Goal: Task Accomplishment & Management: Manage account settings

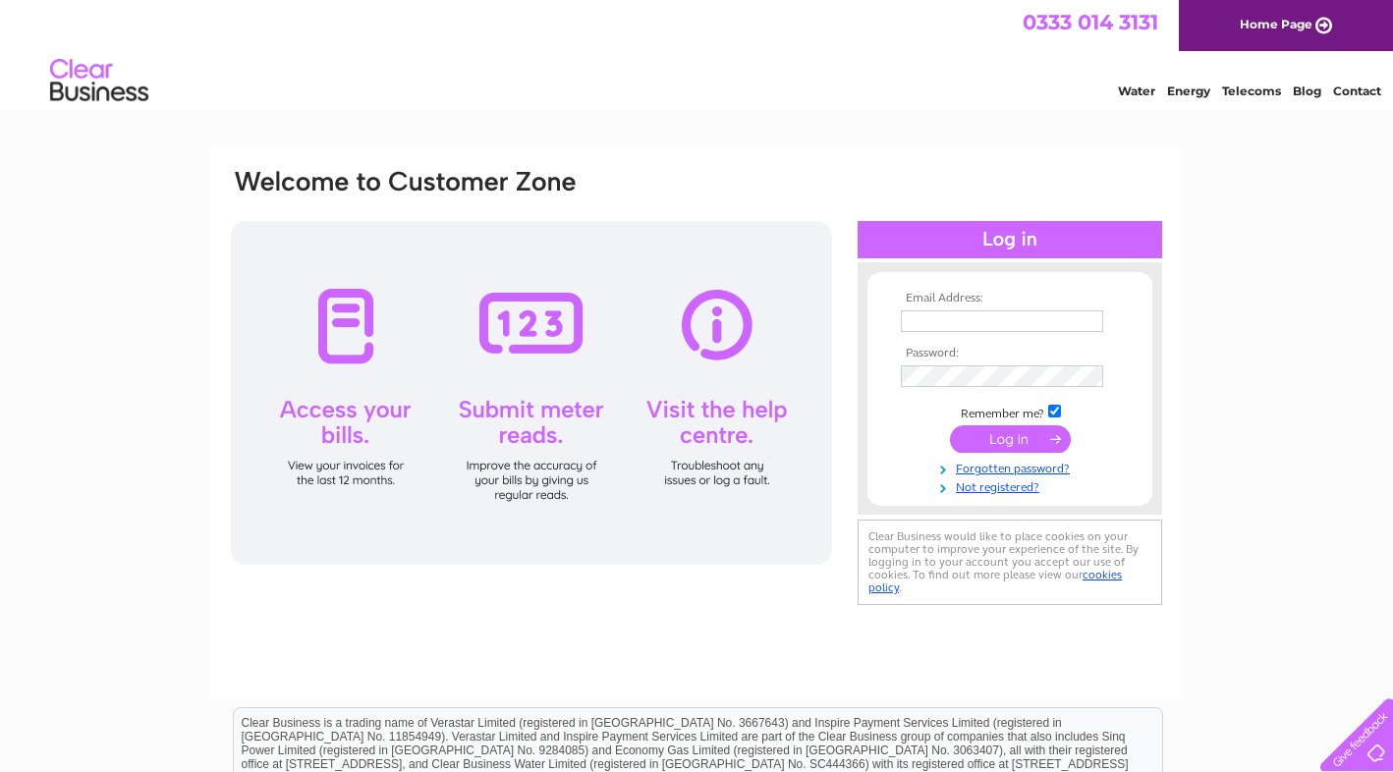
type input "[EMAIL_ADDRESS][DOMAIN_NAME]"
click at [1030, 440] on input "submit" at bounding box center [1010, 439] width 121 height 28
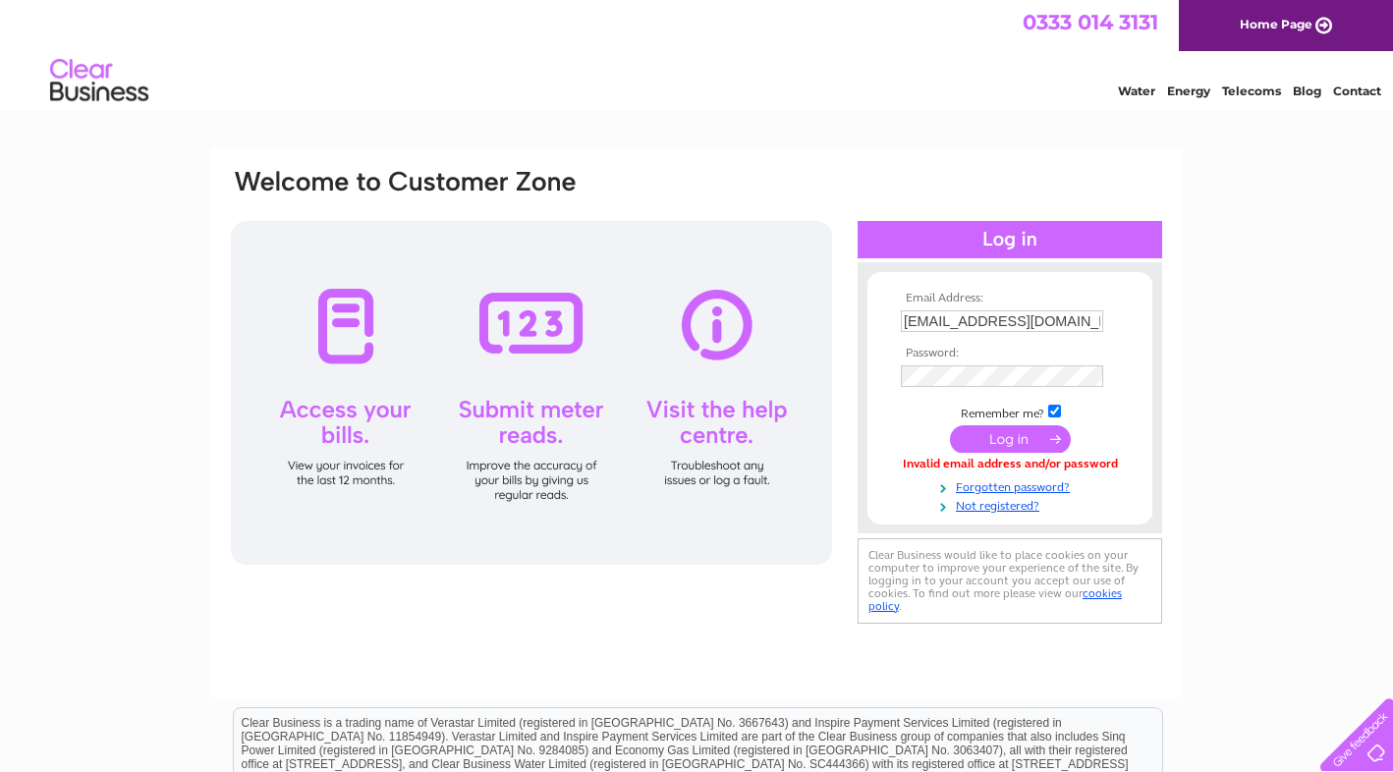
click at [1011, 440] on input "submit" at bounding box center [1010, 439] width 121 height 28
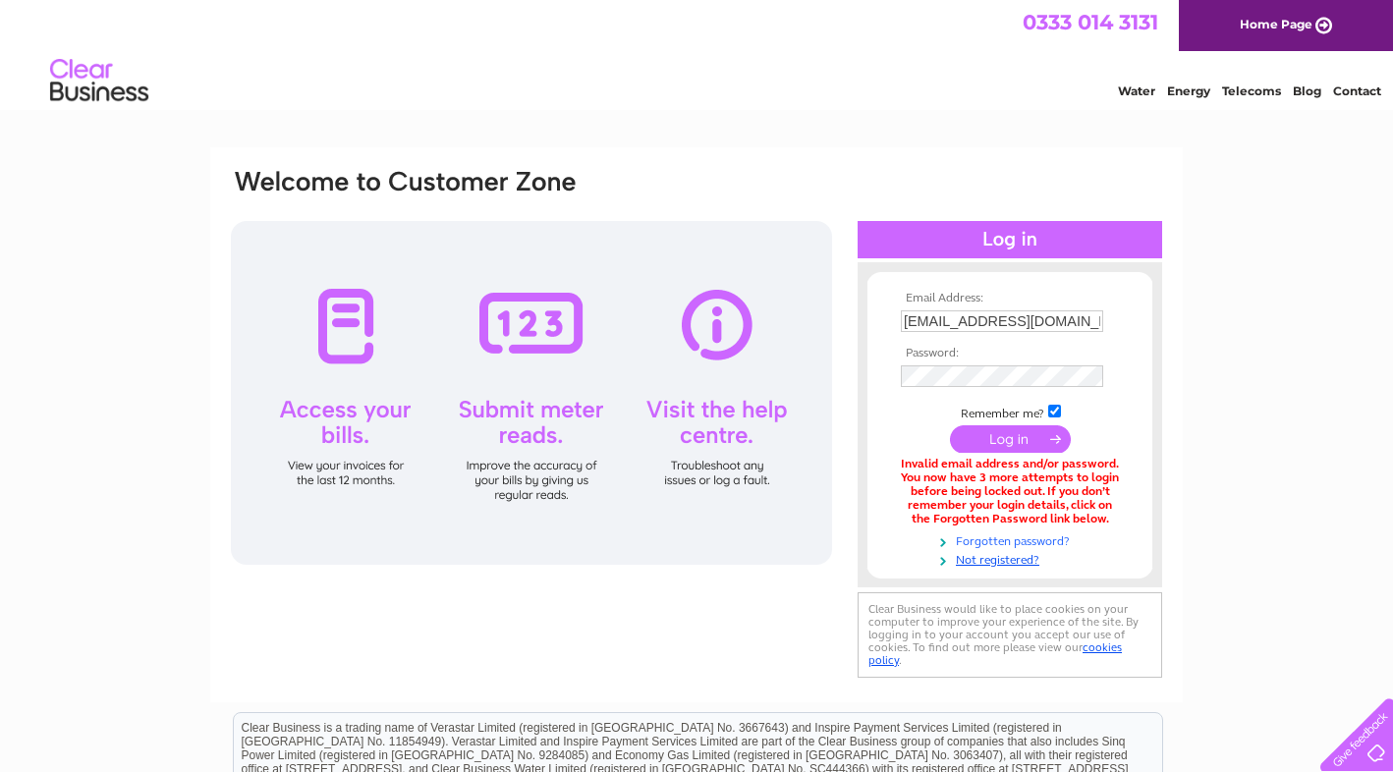
click at [1054, 539] on link "Forgotten password?" at bounding box center [1012, 539] width 223 height 19
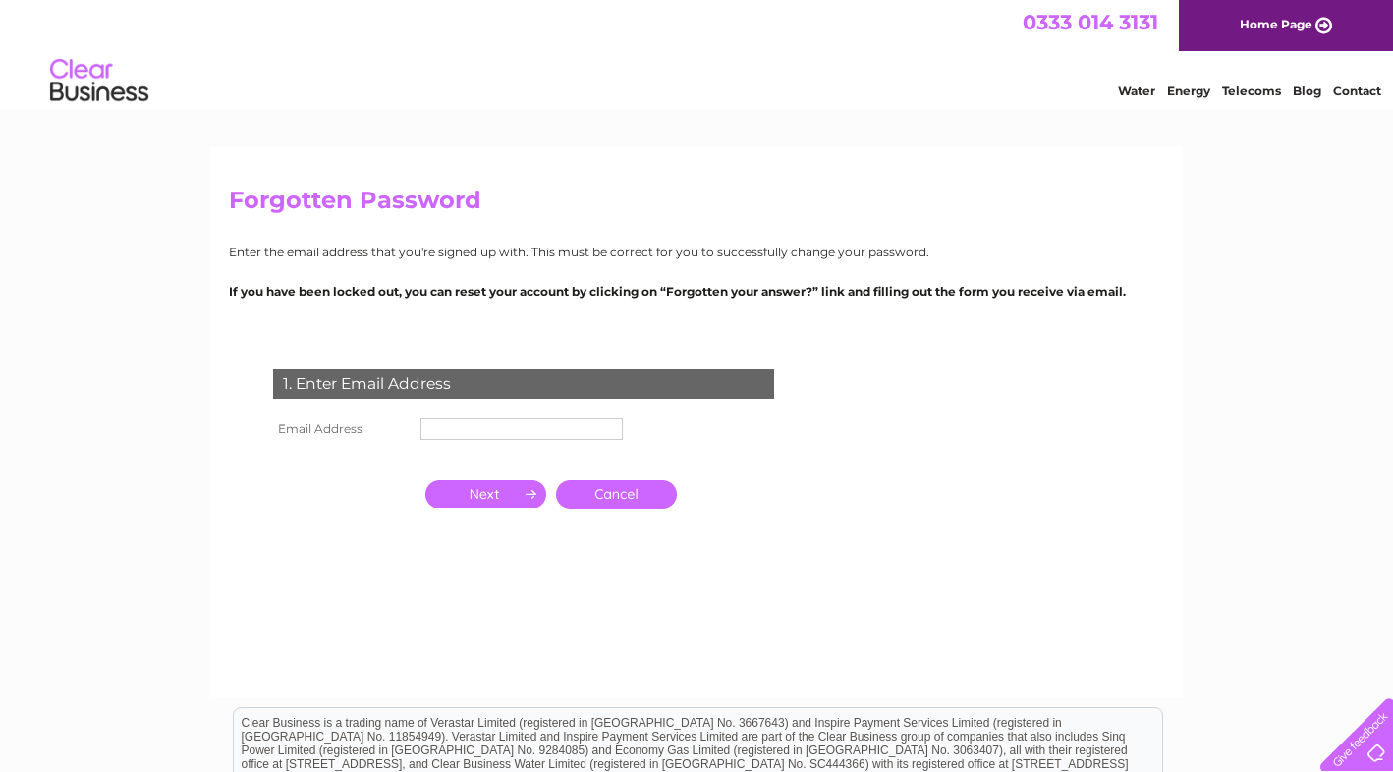
click at [588, 431] on input "text" at bounding box center [521, 429] width 202 height 22
type input "[EMAIL_ADDRESS][DOMAIN_NAME]"
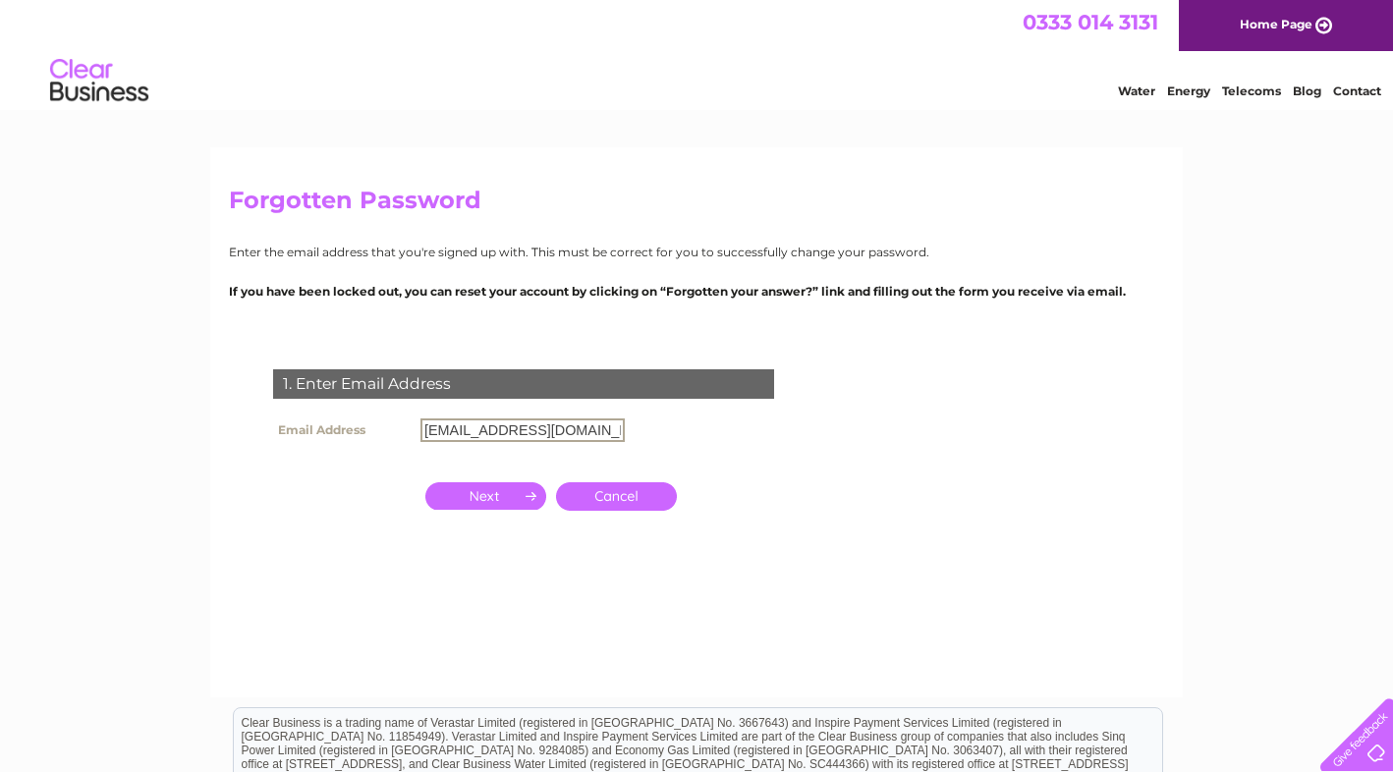
click at [510, 499] on input "button" at bounding box center [485, 496] width 121 height 28
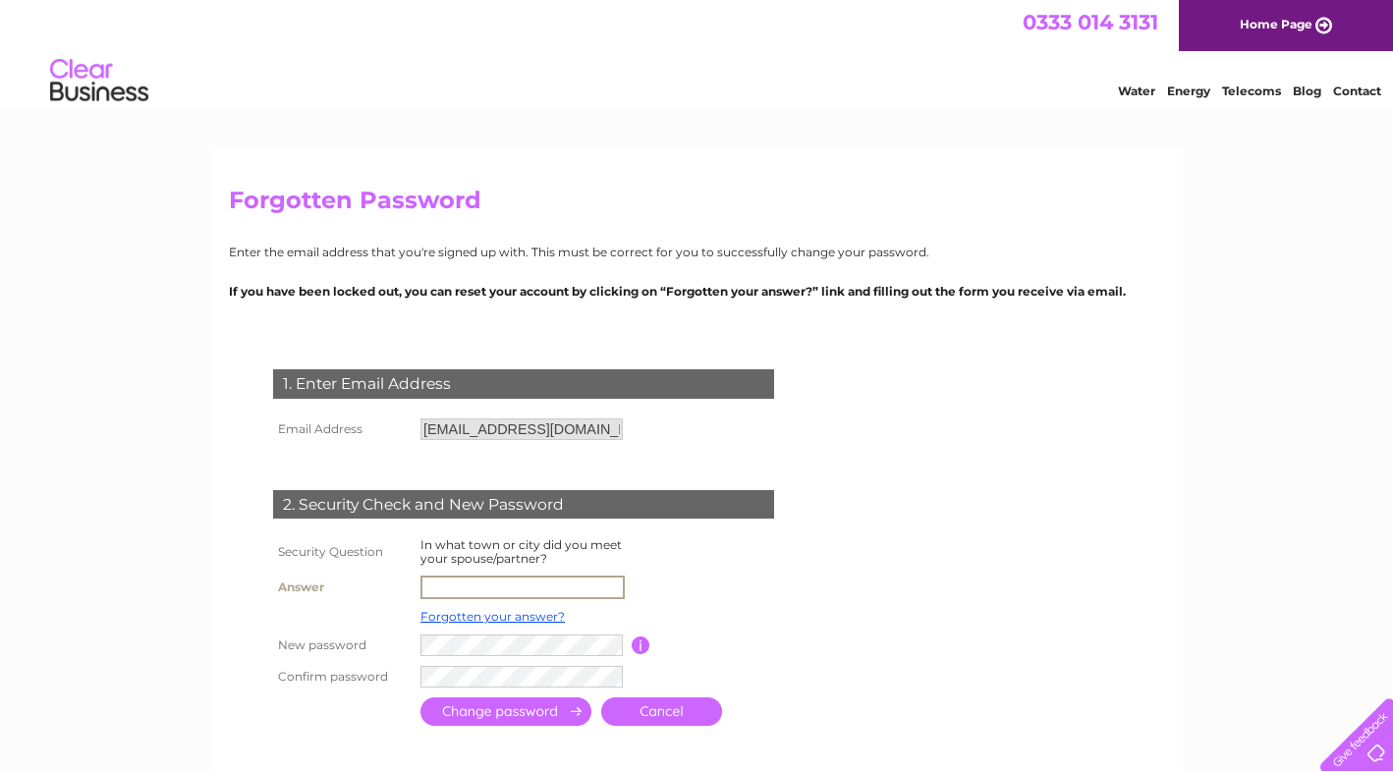
click at [587, 586] on input "text" at bounding box center [522, 588] width 204 height 24
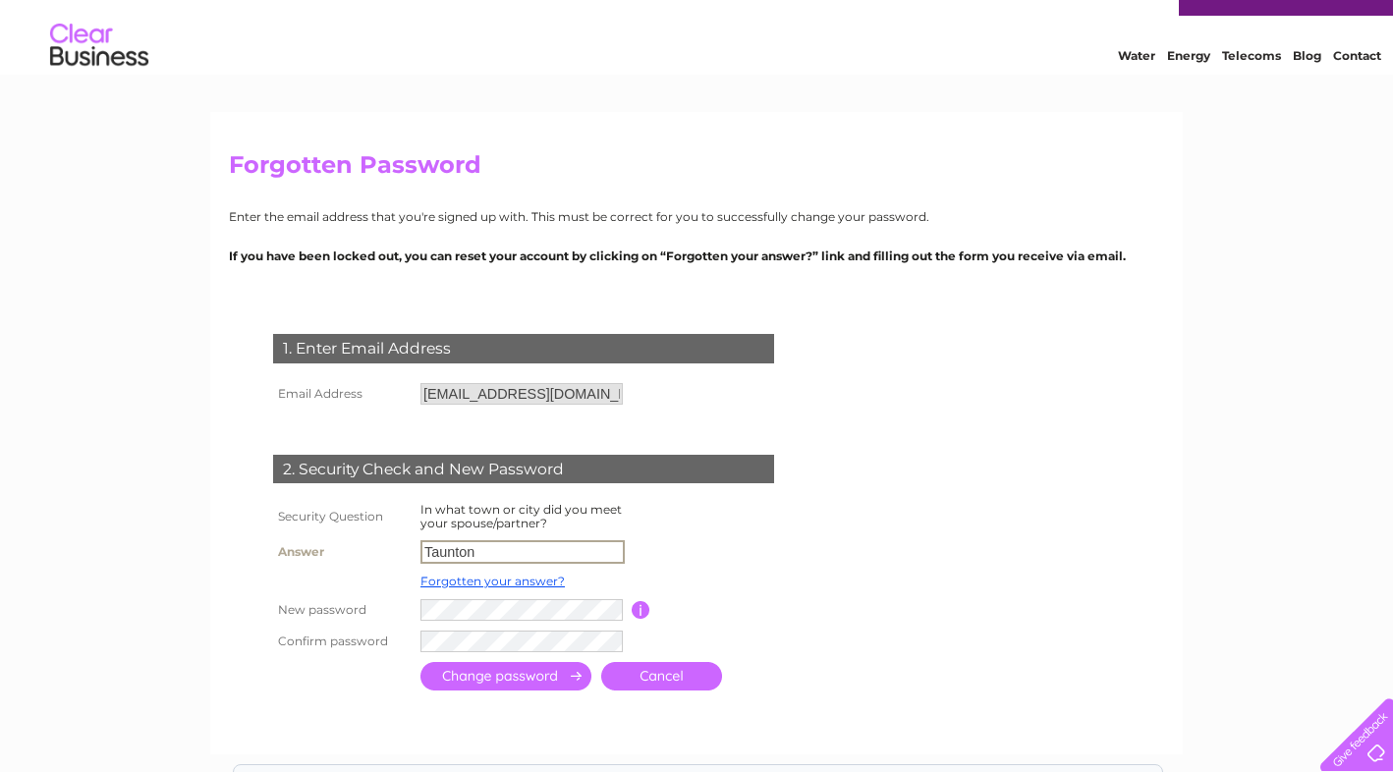
scroll to position [98, 0]
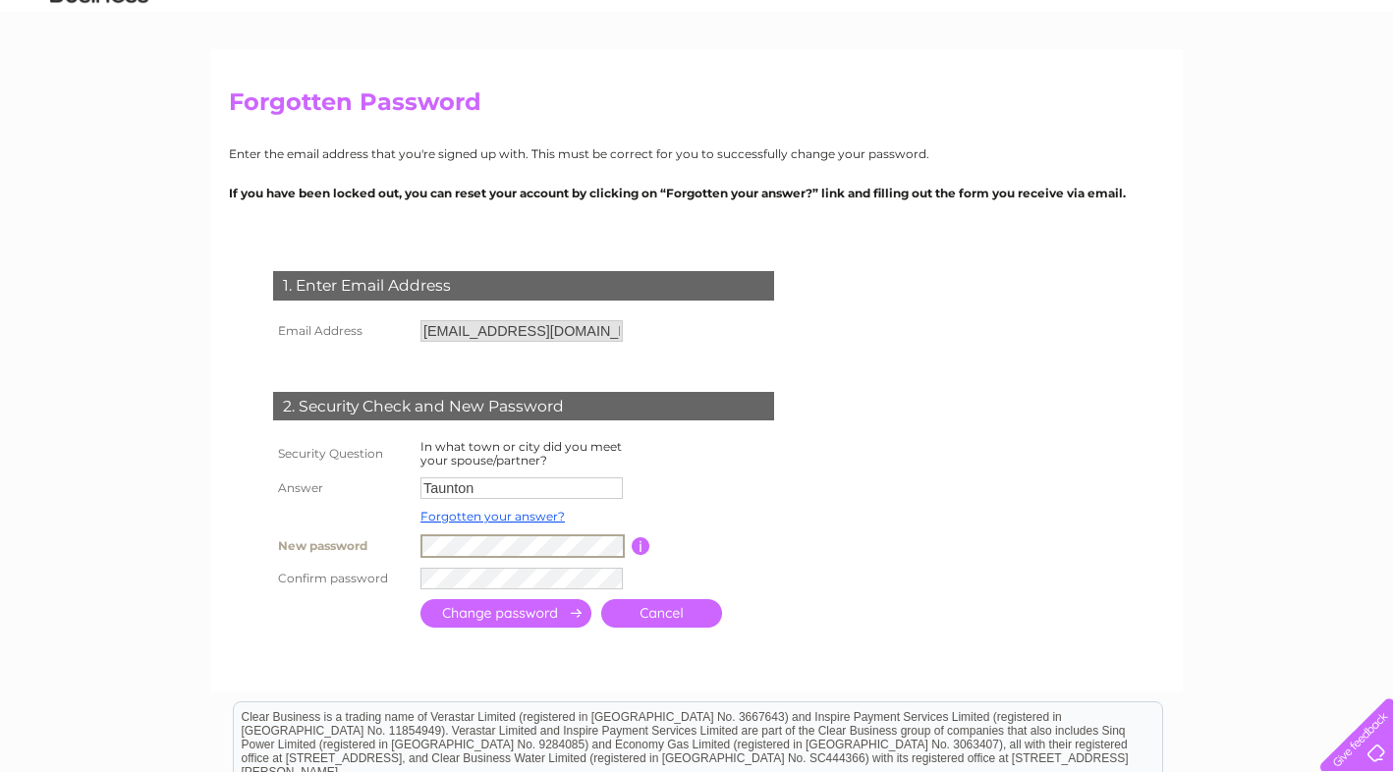
type input "[EMAIL_ADDRESS][DOMAIN_NAME]"
click at [330, 617] on th at bounding box center [341, 611] width 147 height 38
click at [840, 567] on form "1. Enter Email Address Email Address dcv@unicomemail.co.uk Cancel" at bounding box center [696, 452] width 935 height 440
click at [635, 545] on input "button" at bounding box center [641, 545] width 19 height 18
click at [348, 541] on tr "New password Password must be at least 6 characters long" at bounding box center [547, 545] width 558 height 33
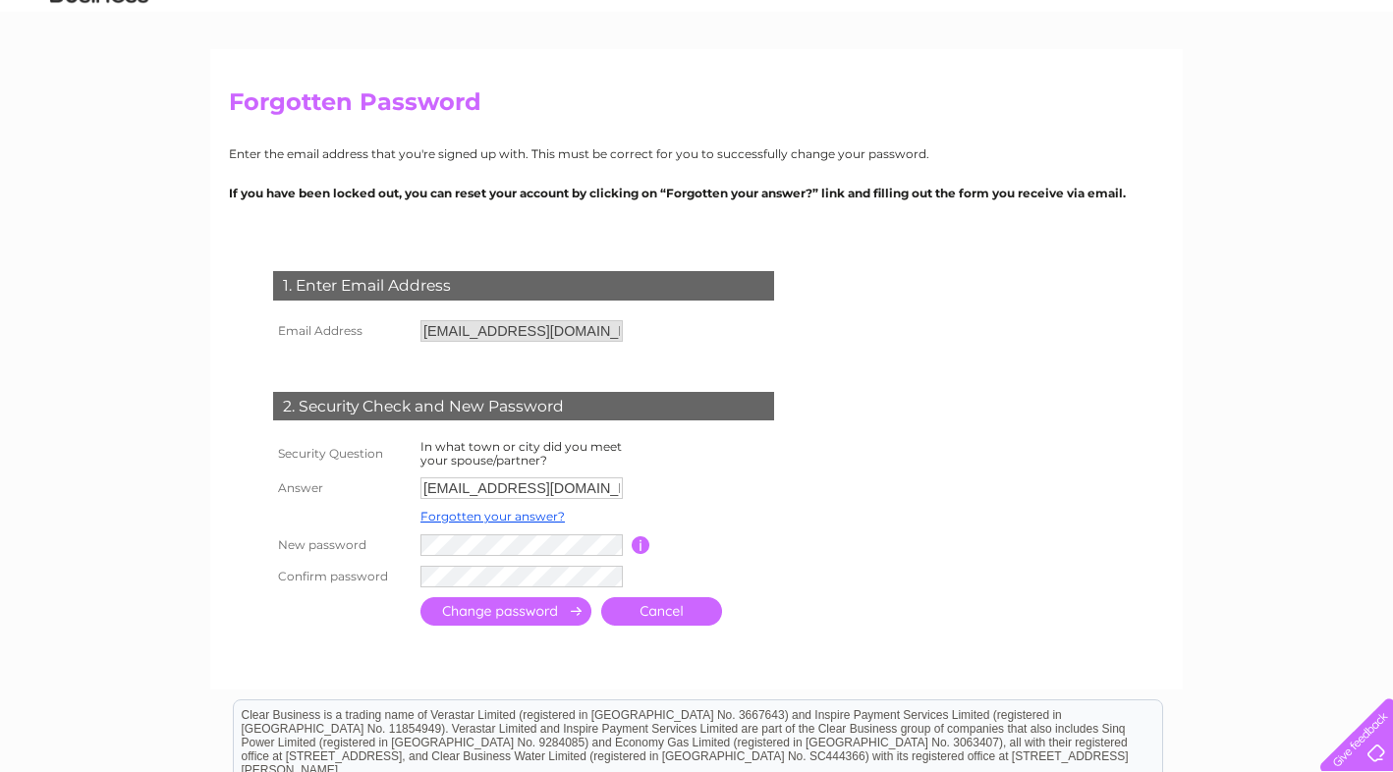
click at [1143, 538] on form "1. Enter Email Address Email Address dcv@unicomemail.co.uk Cancel" at bounding box center [696, 451] width 935 height 438
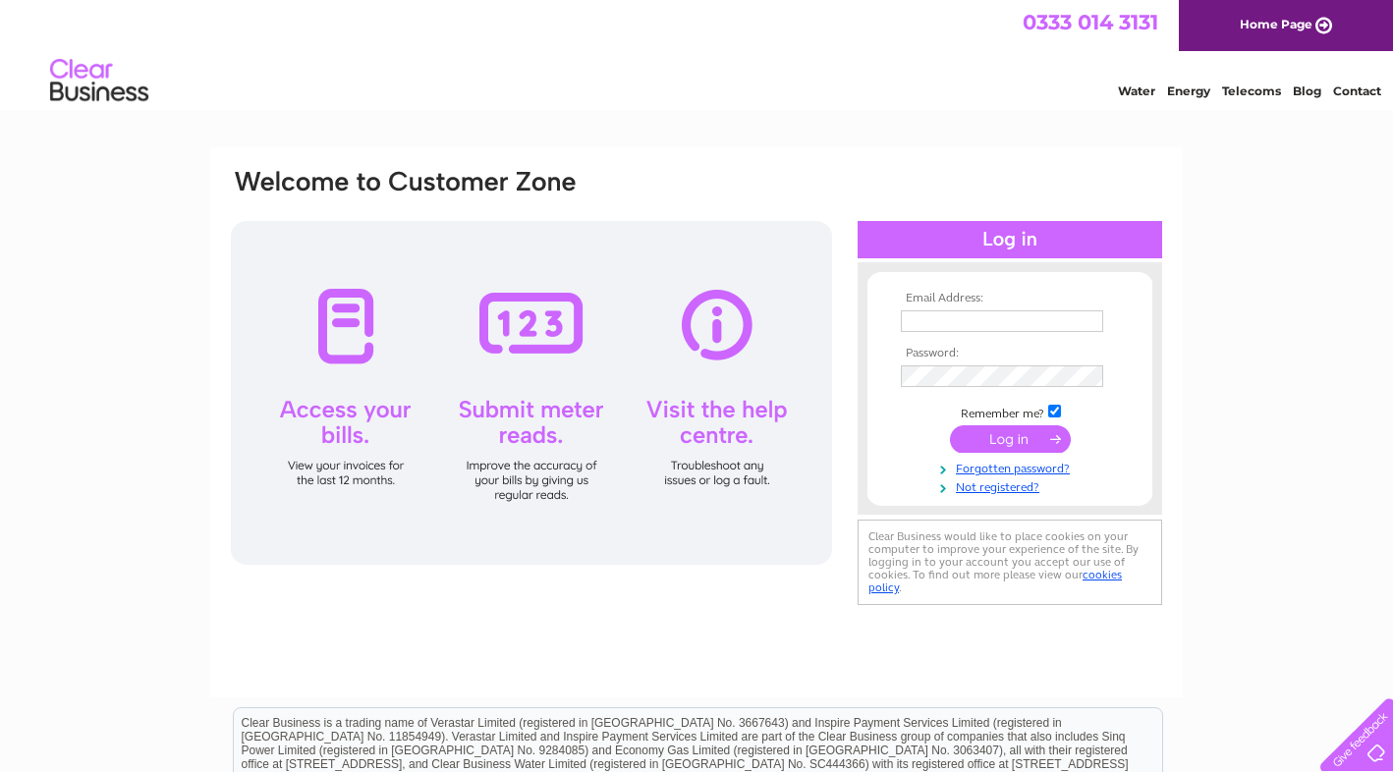
type input "[EMAIL_ADDRESS][DOMAIN_NAME]"
click at [1329, 449] on div "Email Address: [EMAIL_ADDRESS][DOMAIN_NAME] Password: Forgotten password?" at bounding box center [696, 590] width 1393 height 886
click at [1027, 438] on input "submit" at bounding box center [1010, 439] width 121 height 28
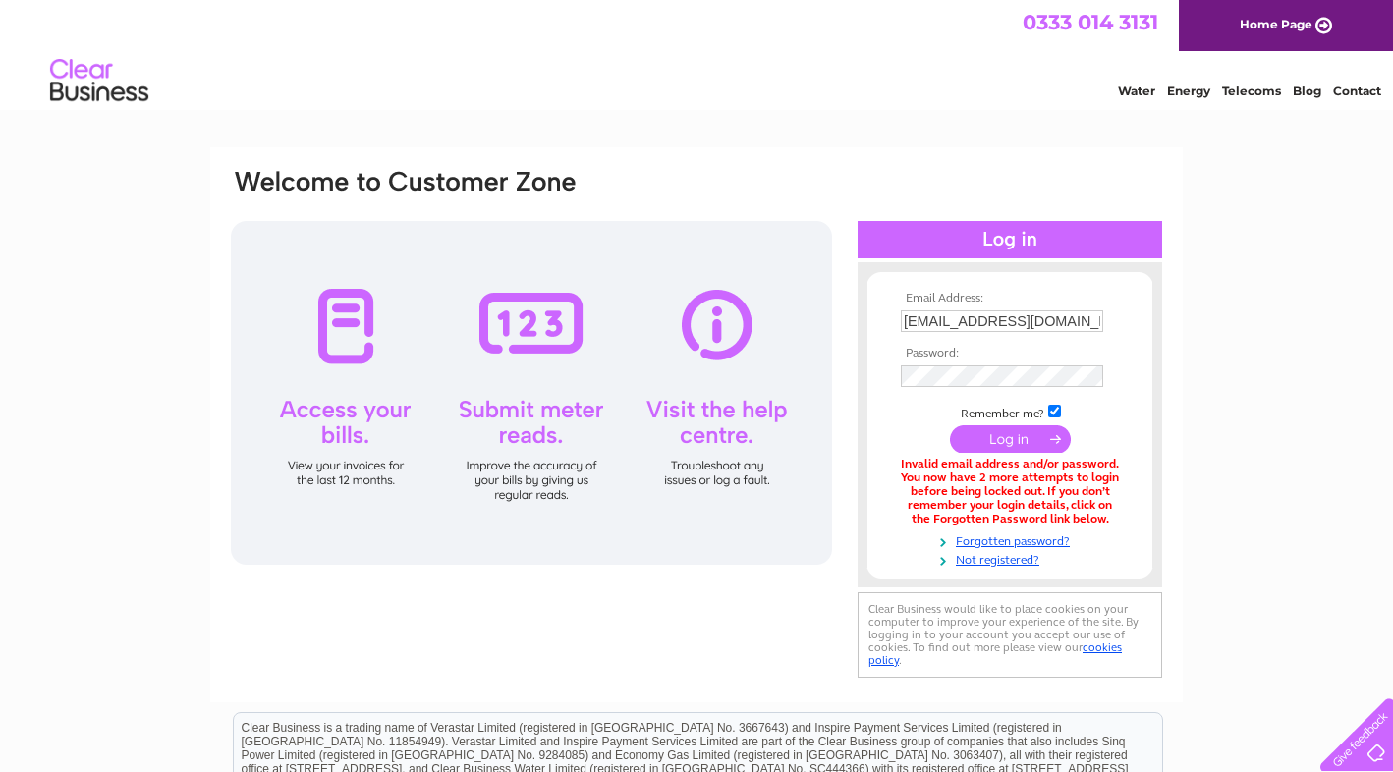
click at [1277, 499] on div "Email Address: dcv@unicomemail.co.uk Password: Forgotten password?" at bounding box center [696, 592] width 1393 height 891
click at [1285, 279] on div "Email Address: dcv@unicomemail.co.uk Password: Forgotten password?" at bounding box center [696, 592] width 1393 height 891
click at [1265, 501] on div "Email Address: dcv@unicomemail.co.uk Password: Forgotten password?" at bounding box center [696, 592] width 1393 height 891
click at [1137, 240] on div at bounding box center [1009, 239] width 304 height 37
click at [922, 115] on html "0333 014 3131 Home Page Water Energy Telecoms Blog Contact" at bounding box center [696, 57] width 1393 height 115
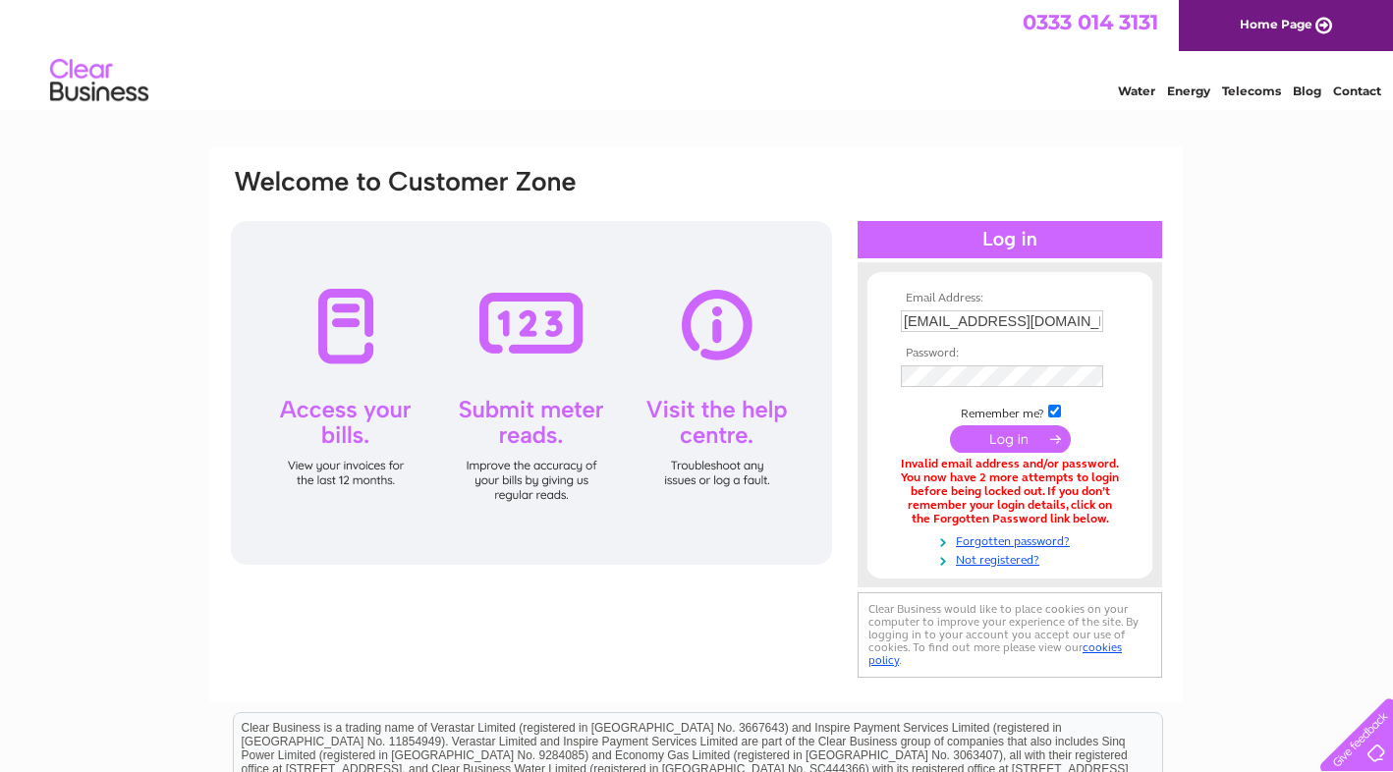
click at [1258, 23] on link "Home Page" at bounding box center [1286, 25] width 214 height 51
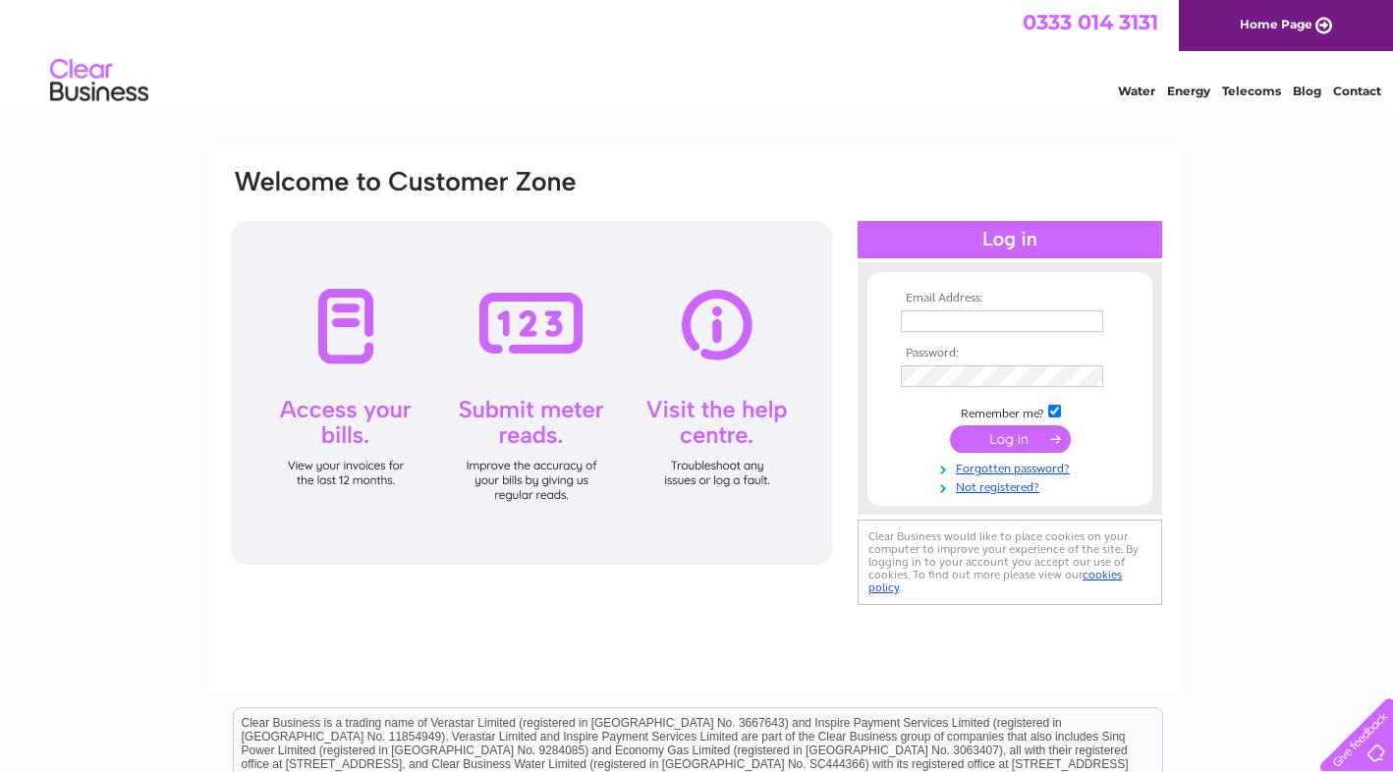
type input "[EMAIL_ADDRESS][DOMAIN_NAME]"
click at [339, 344] on div at bounding box center [531, 393] width 601 height 344
click at [353, 434] on div at bounding box center [531, 393] width 601 height 344
